Goal: Information Seeking & Learning: Learn about a topic

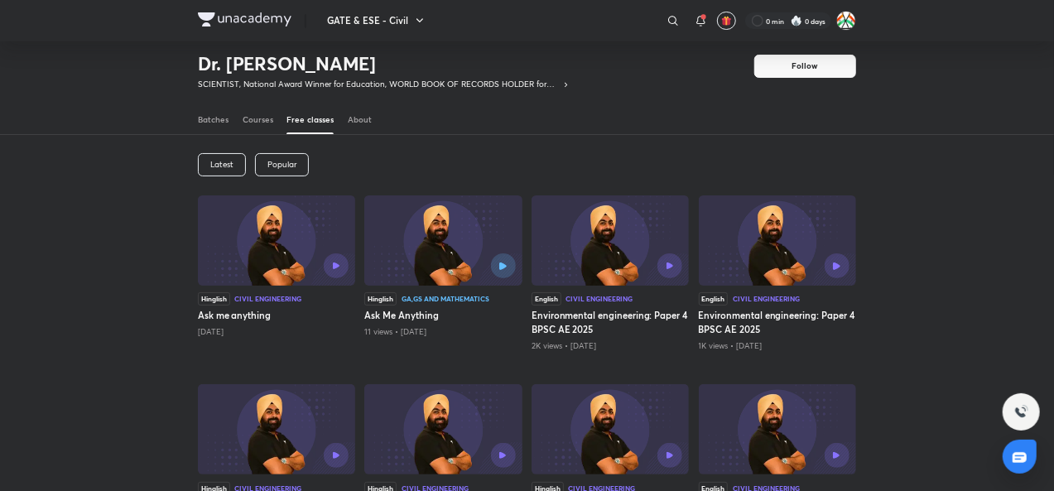
click at [603, 59] on div "Dr. Jaspal Singh SCIENTIST, National Award Winner for Education, WORLD BOOK OF …" at bounding box center [527, 61] width 659 height 75
click at [262, 26] on img at bounding box center [245, 19] width 94 height 14
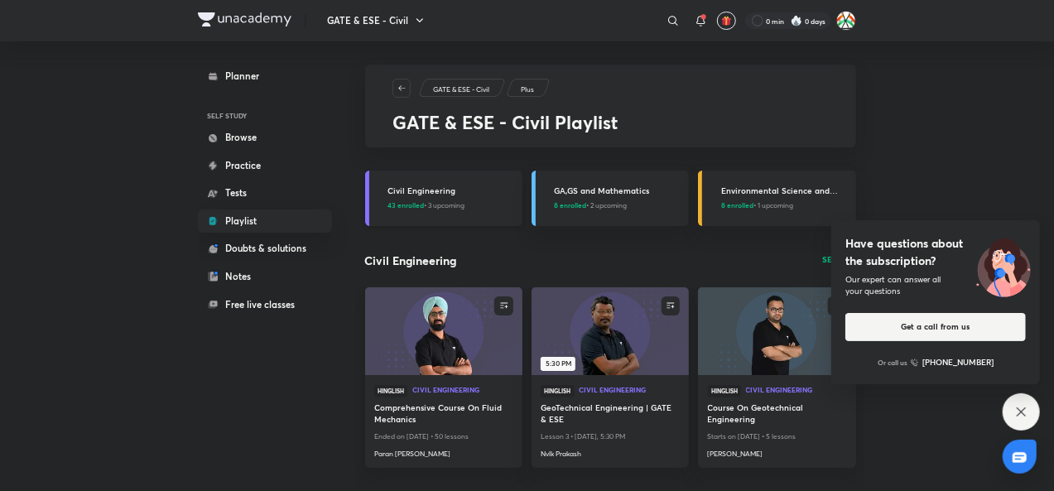
click at [448, 211] on link "Civil Engineering 43 enrolled • 3 upcoming" at bounding box center [443, 198] width 157 height 55
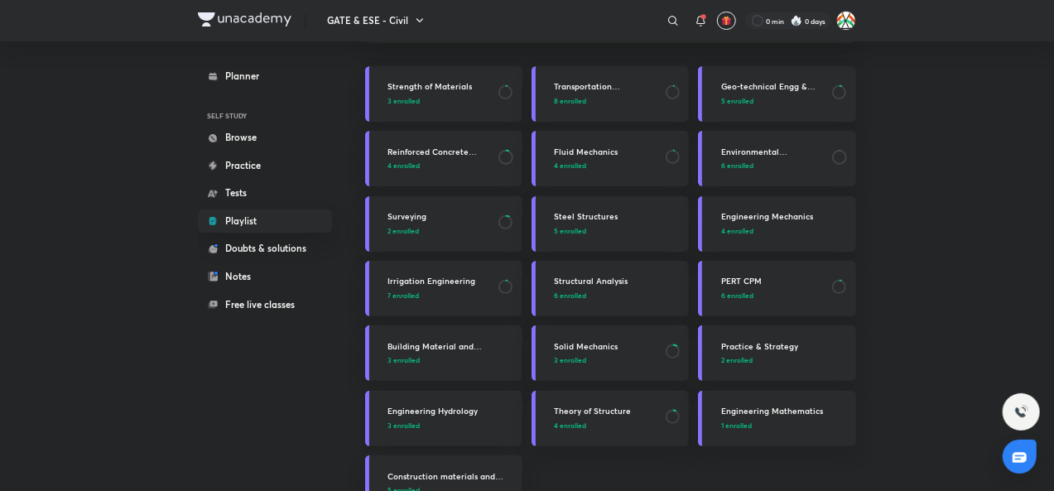
scroll to position [83, 0]
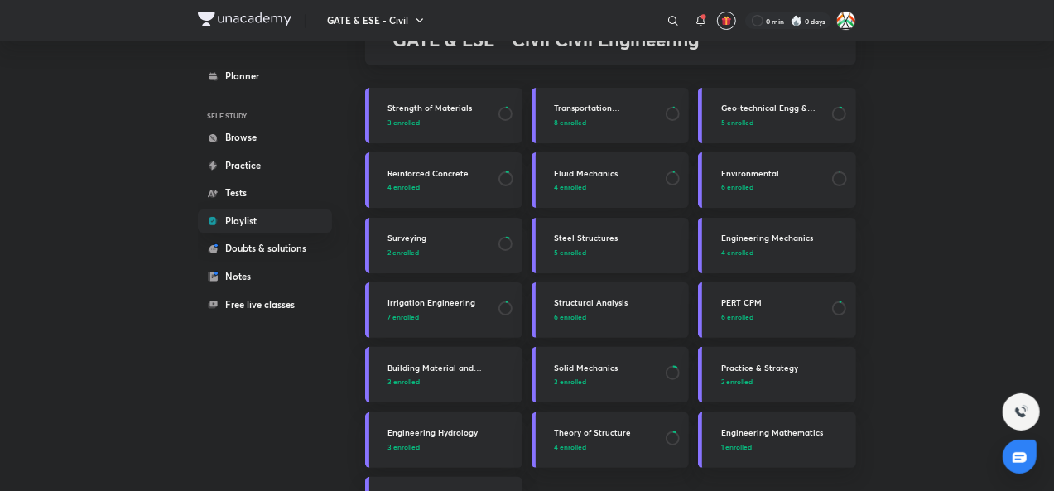
click at [600, 256] on p "5 enrolled" at bounding box center [618, 253] width 128 height 11
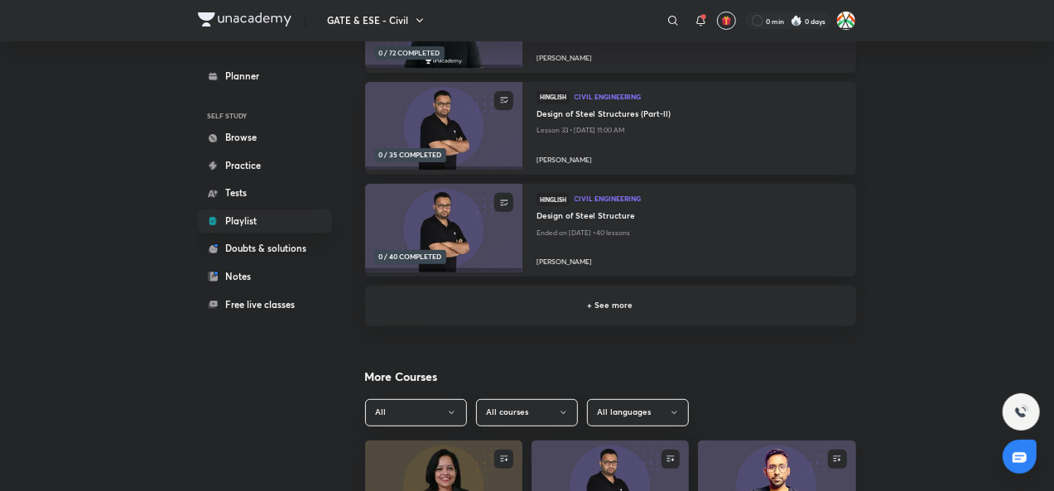
scroll to position [249, 0]
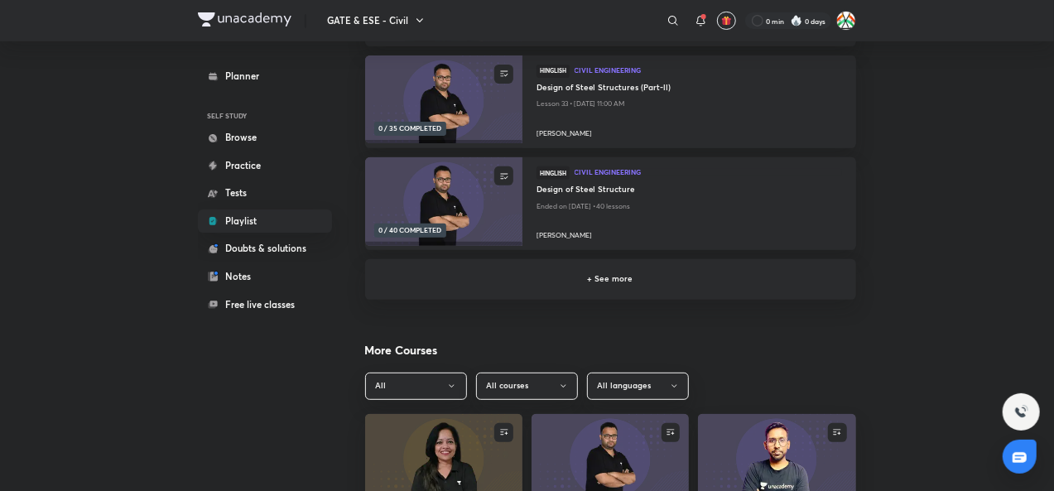
click at [616, 289] on div "+ See more" at bounding box center [610, 279] width 491 height 40
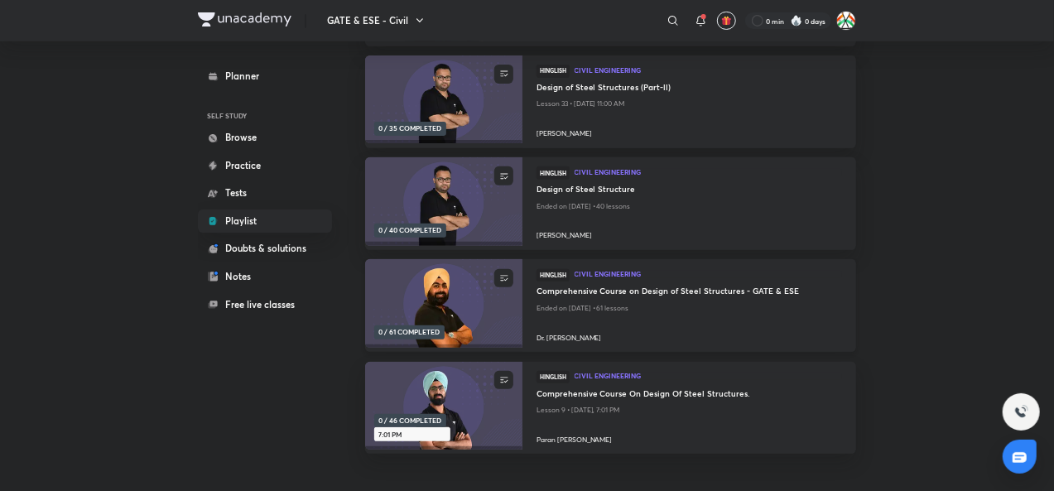
click at [673, 295] on h4 "Comprehensive Course on Design of Steel Structures - GATE & ESE" at bounding box center [690, 293] width 306 height 15
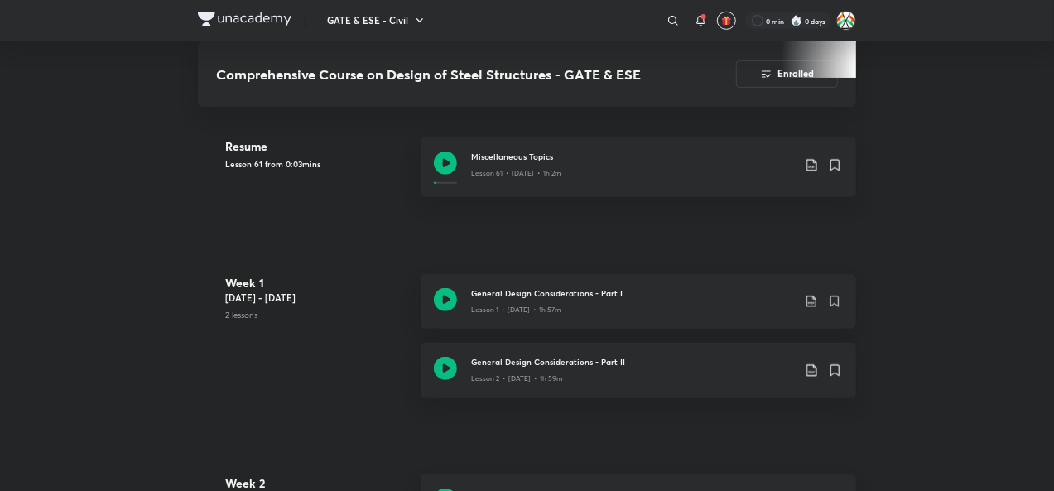
scroll to position [580, 0]
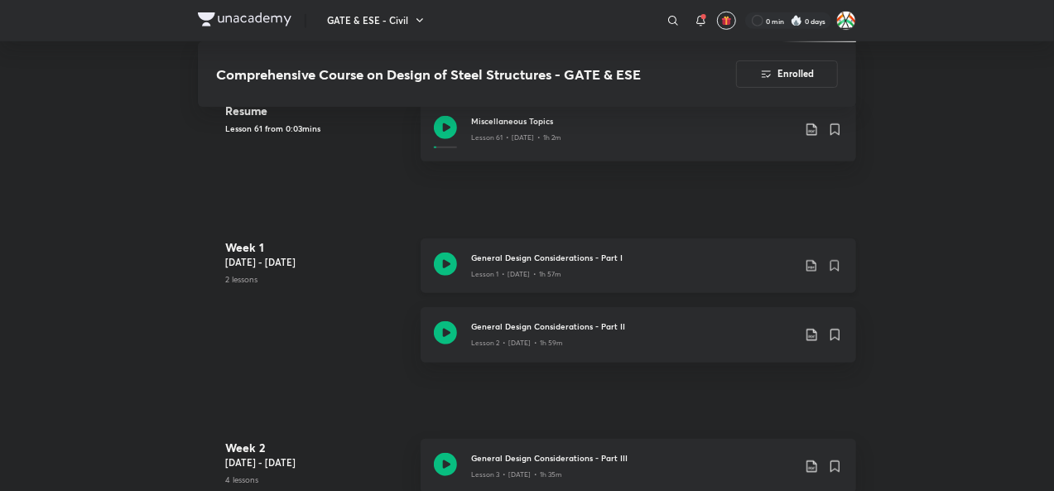
click at [817, 269] on icon at bounding box center [812, 266] width 10 height 12
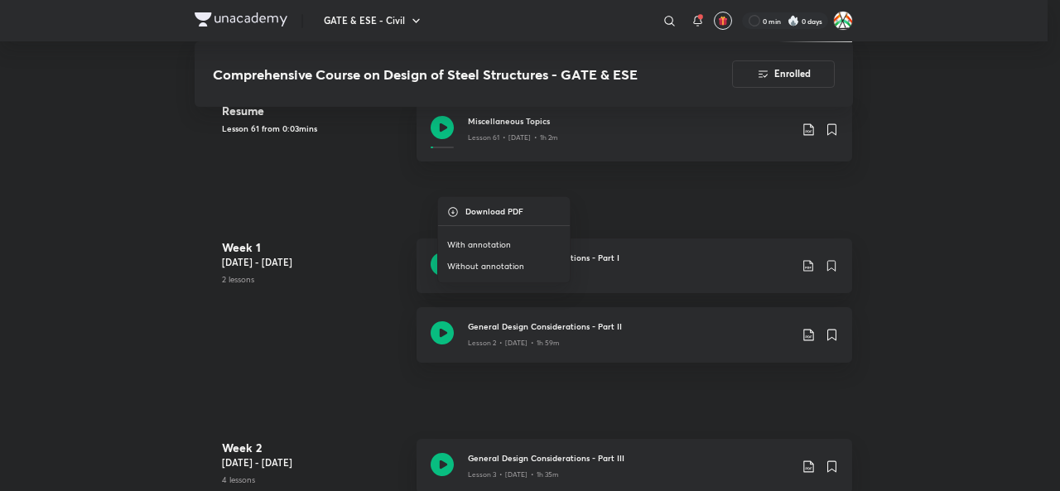
click at [530, 242] on li "With annotation" at bounding box center [504, 246] width 133 height 22
click at [808, 338] on div at bounding box center [530, 245] width 1060 height 491
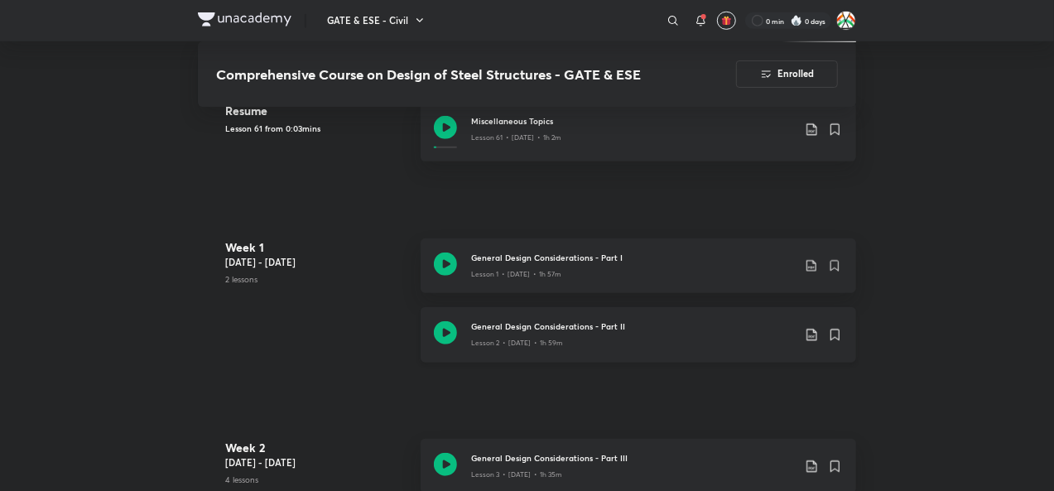
click at [812, 339] on icon at bounding box center [812, 335] width 10 height 12
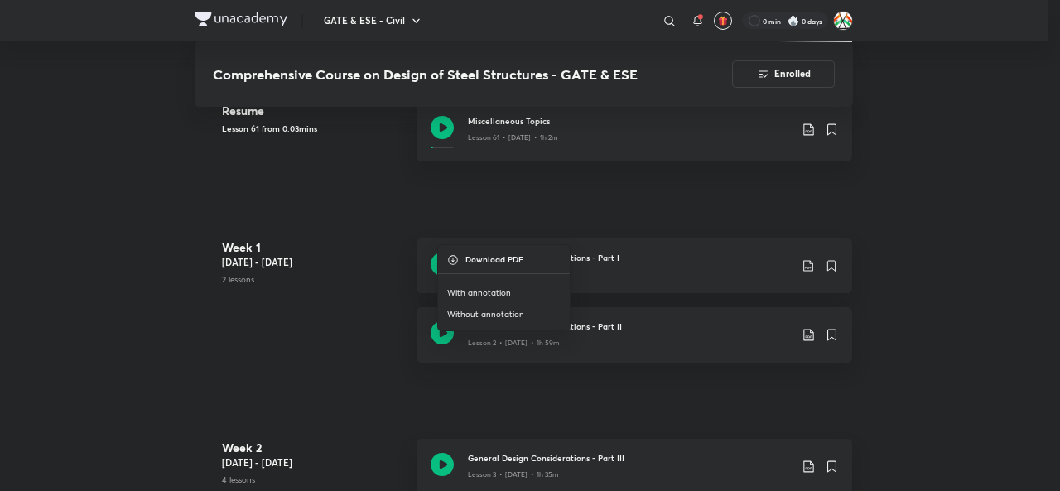
click at [811, 264] on div at bounding box center [530, 245] width 1060 height 491
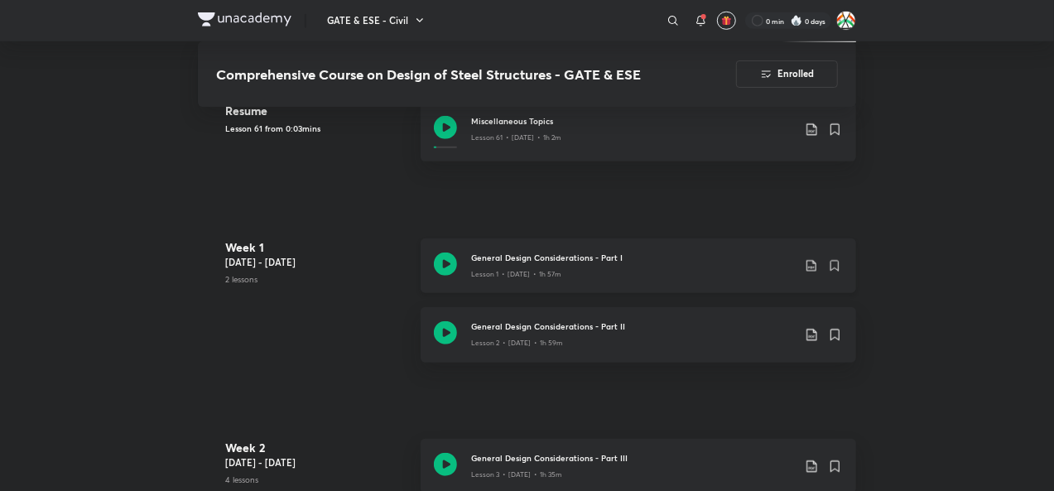
click at [813, 269] on icon at bounding box center [812, 266] width 14 height 14
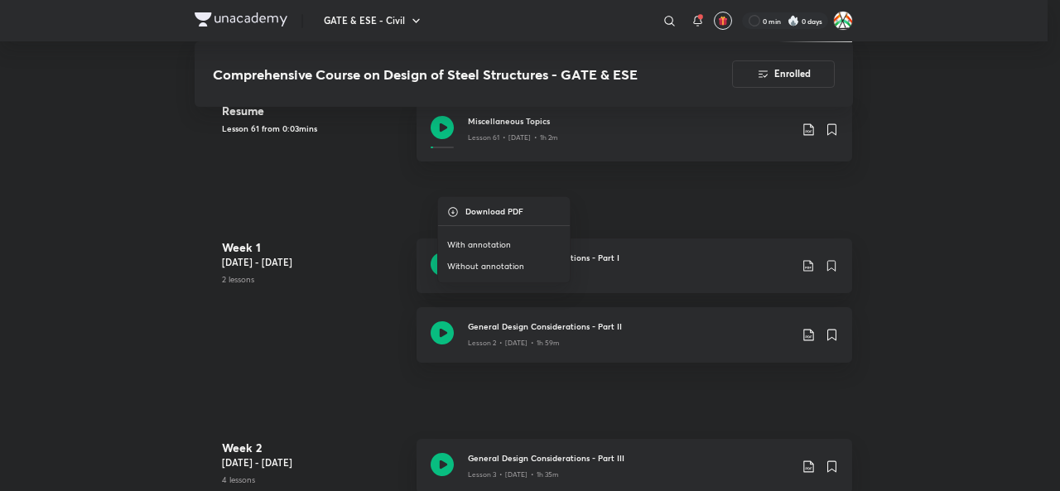
click at [456, 242] on p "With annotation" at bounding box center [479, 245] width 64 height 12
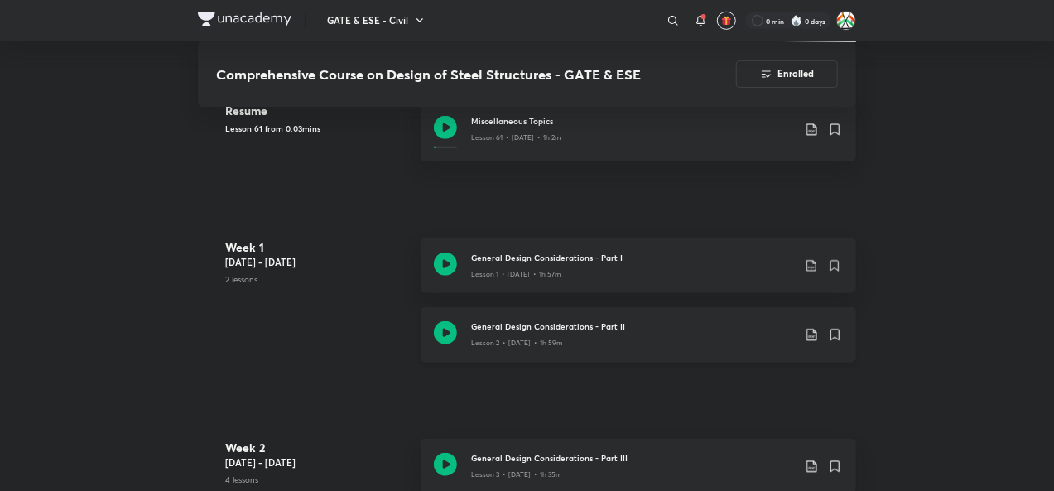
click at [818, 335] on icon at bounding box center [812, 335] width 14 height 14
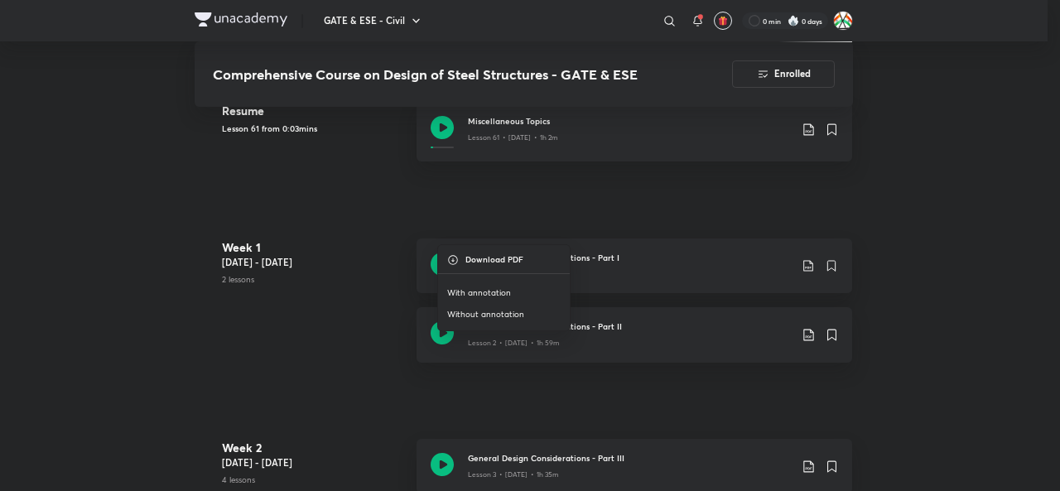
drag, startPoint x: 480, startPoint y: 292, endPoint x: 990, endPoint y: 1, distance: 586.6
click at [480, 292] on p "With annotation" at bounding box center [479, 293] width 64 height 12
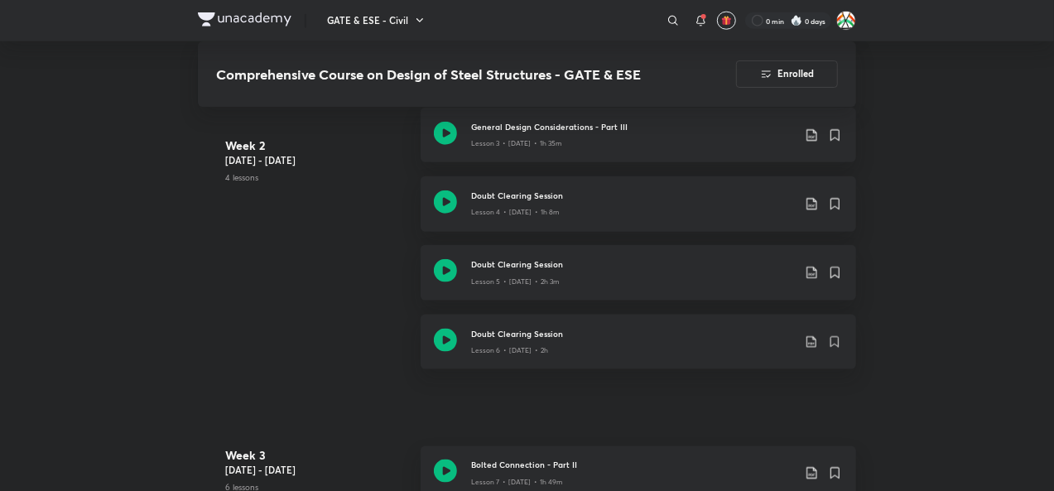
scroll to position [994, 0]
